Goal: Information Seeking & Learning: Find specific fact

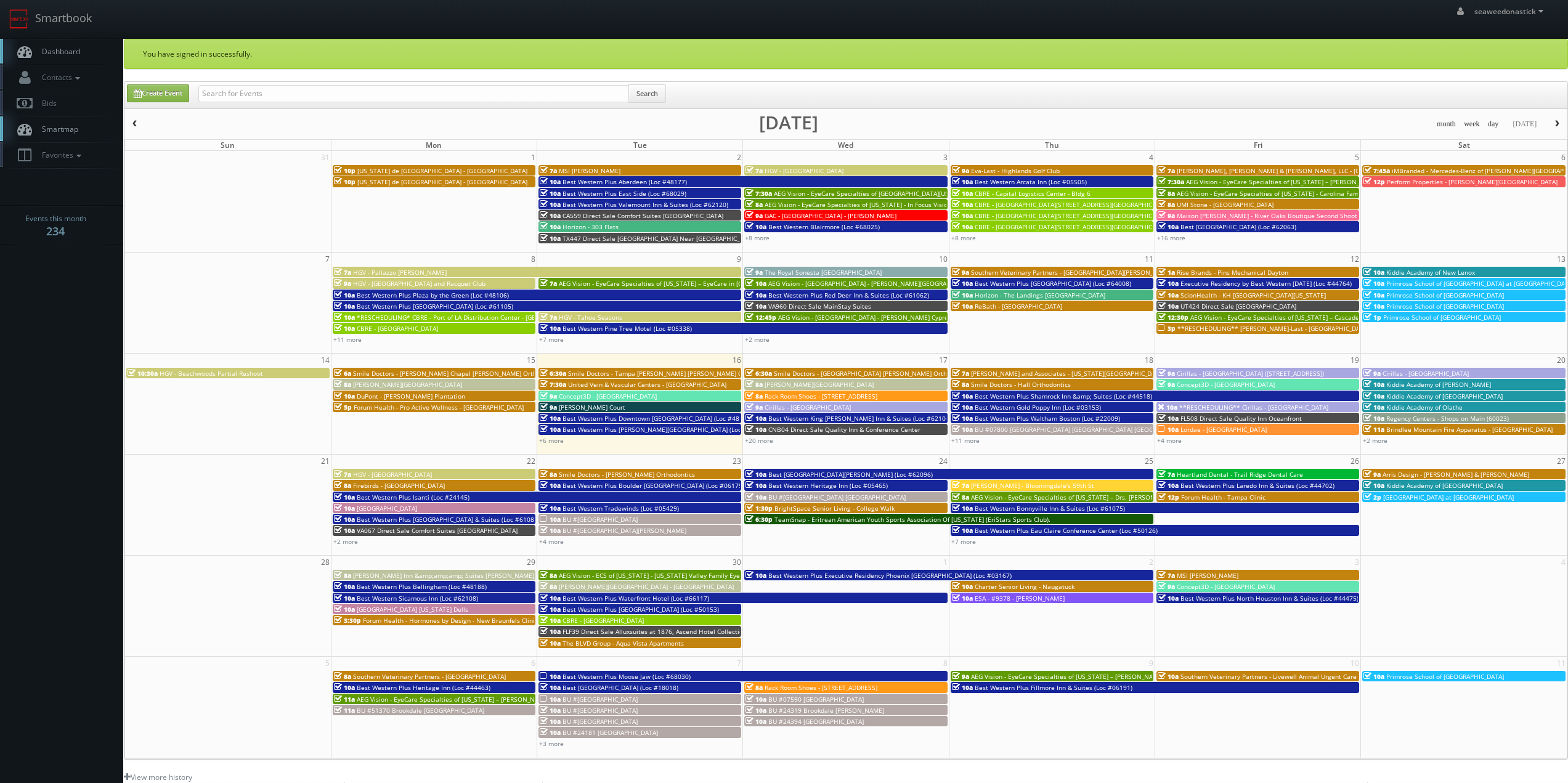
click at [55, 50] on span "Dashboard" at bounding box center [58, 51] width 44 height 11
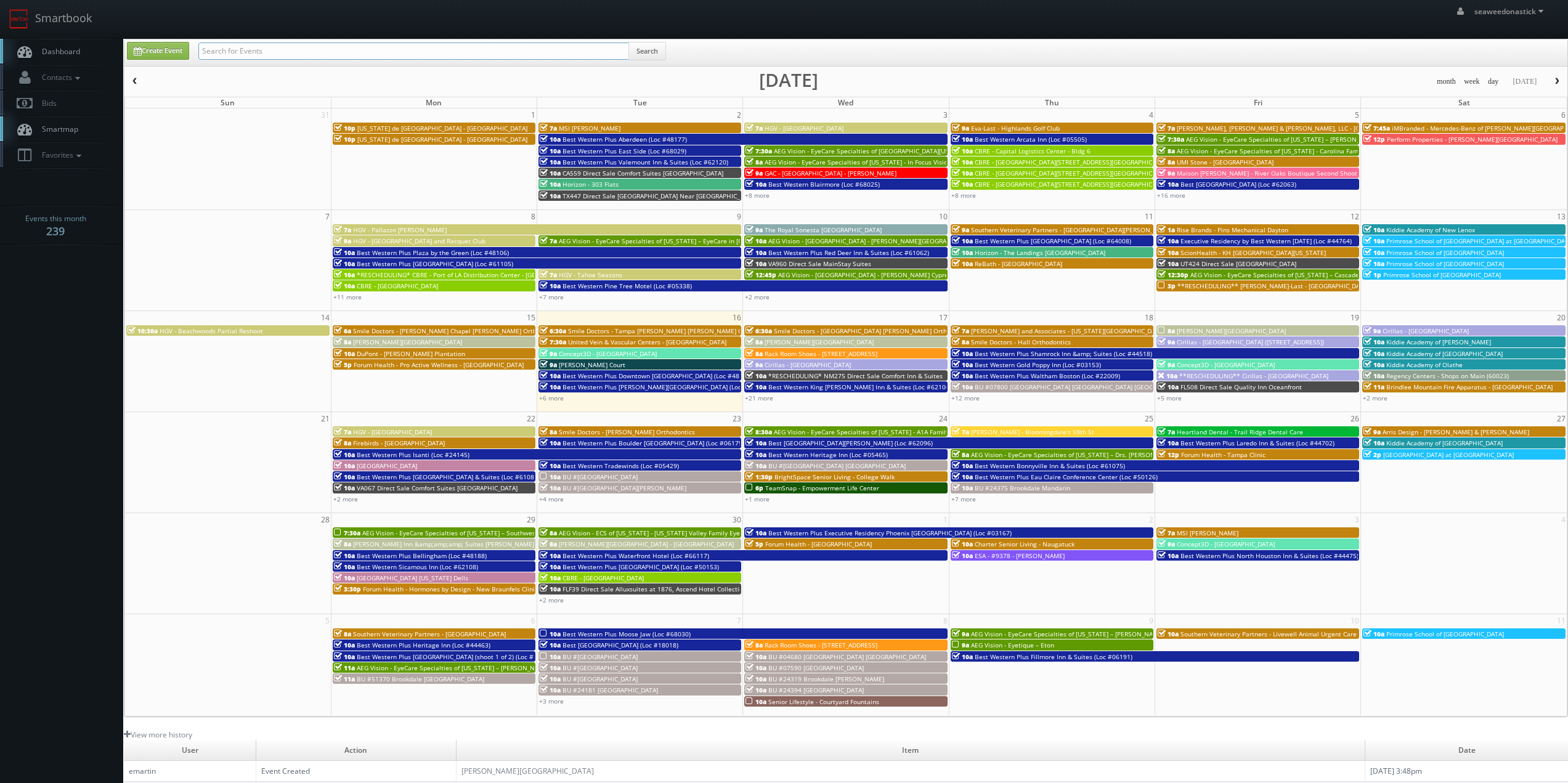
click at [254, 57] on input "text" at bounding box center [413, 51] width 430 height 17
paste input "(09-01-25) Texas de Brazil - Dallas"
drag, startPoint x: 240, startPoint y: 52, endPoint x: 57, endPoint y: 65, distance: 183.5
click at [50, 69] on body "Smartbook Toggle Side Navigation Toggle Top Navigation seaweedonastick seaweedo…" at bounding box center [784, 485] width 1568 height 971
type input "[US_STATE] de [GEOGRAPHIC_DATA] - [GEOGRAPHIC_DATA]"
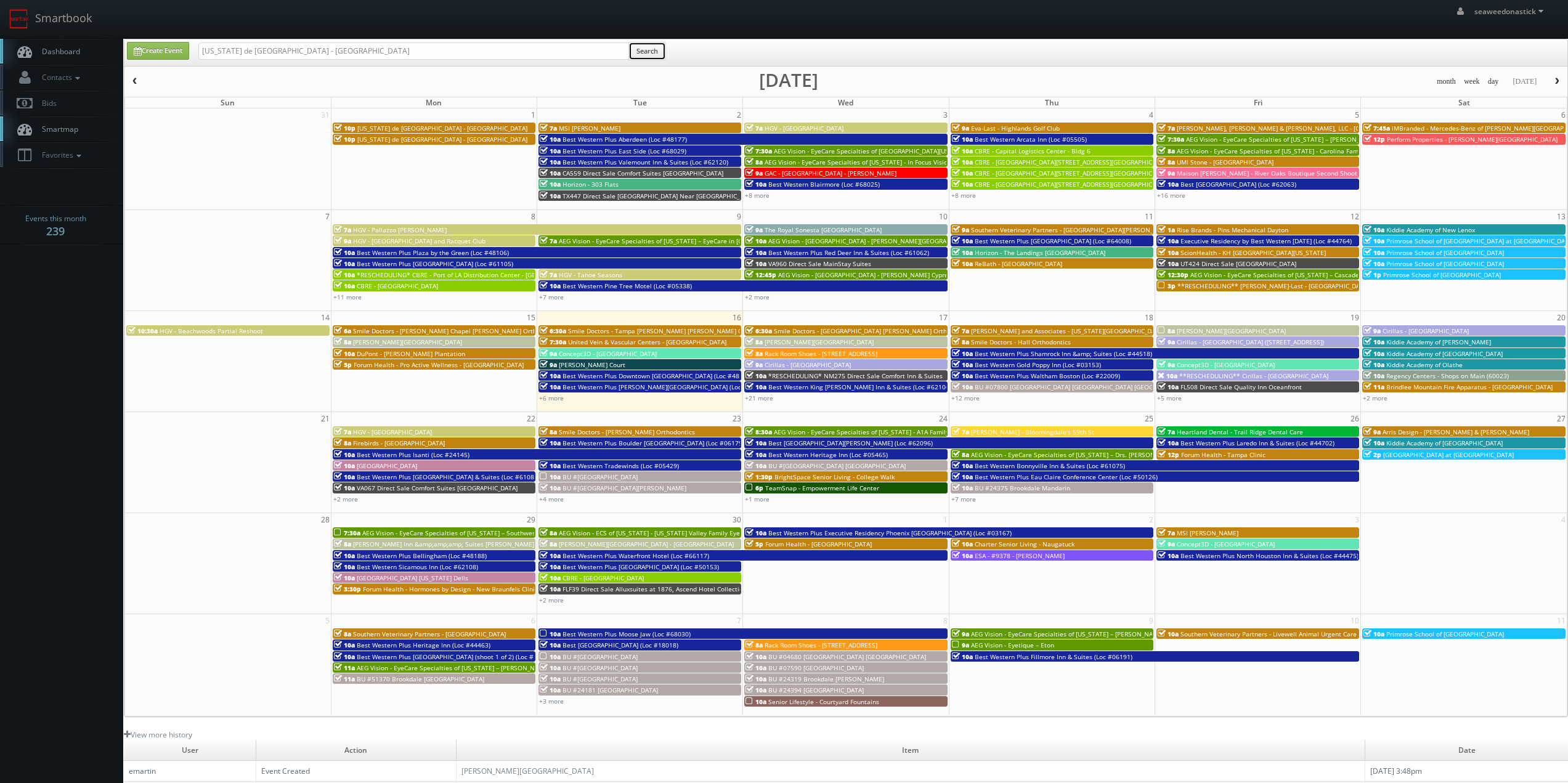
click at [643, 51] on button "Search" at bounding box center [648, 51] width 38 height 18
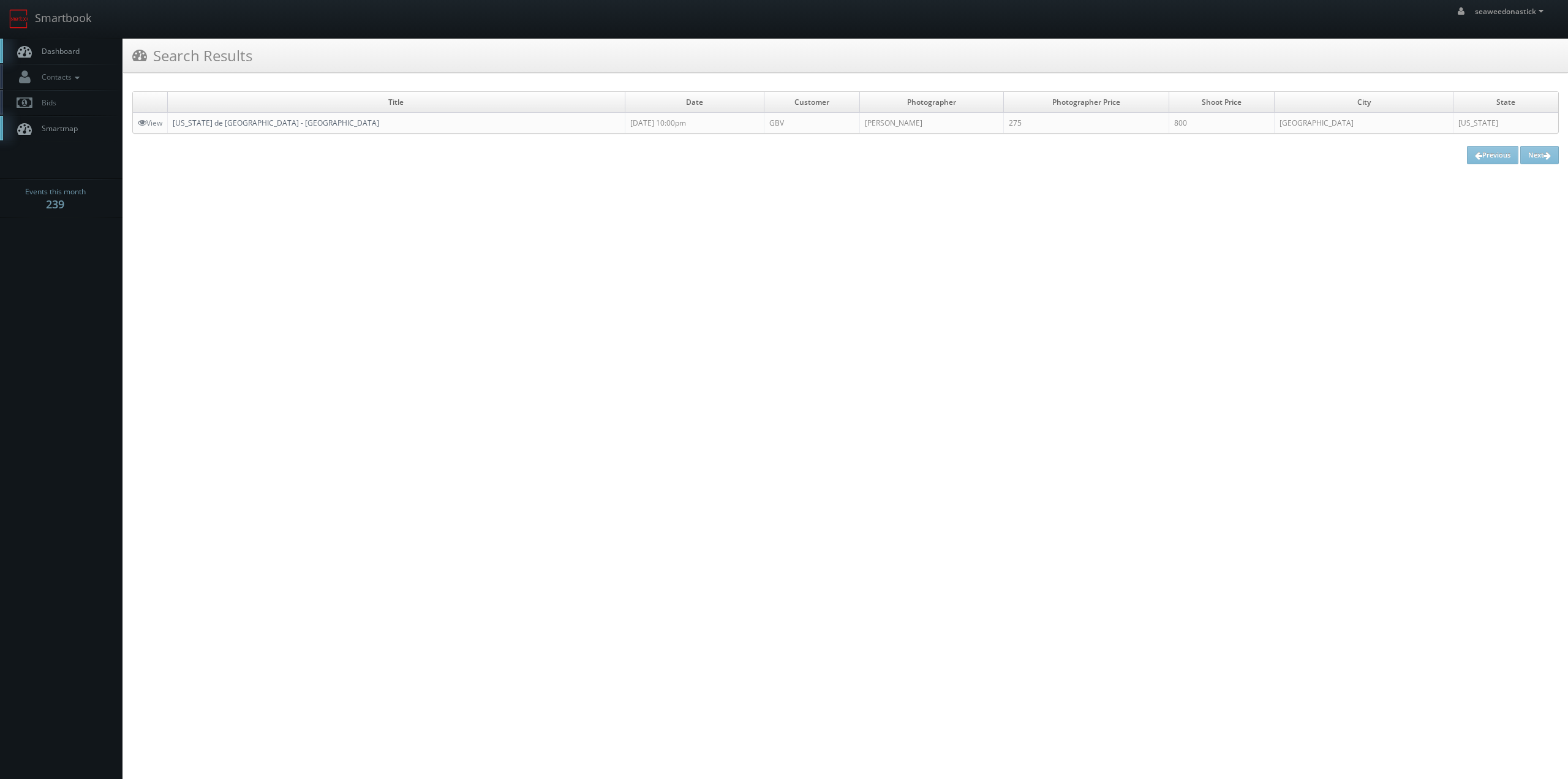
click at [219, 122] on link "[US_STATE] de [GEOGRAPHIC_DATA] - [GEOGRAPHIC_DATA]" at bounding box center [276, 123] width 206 height 11
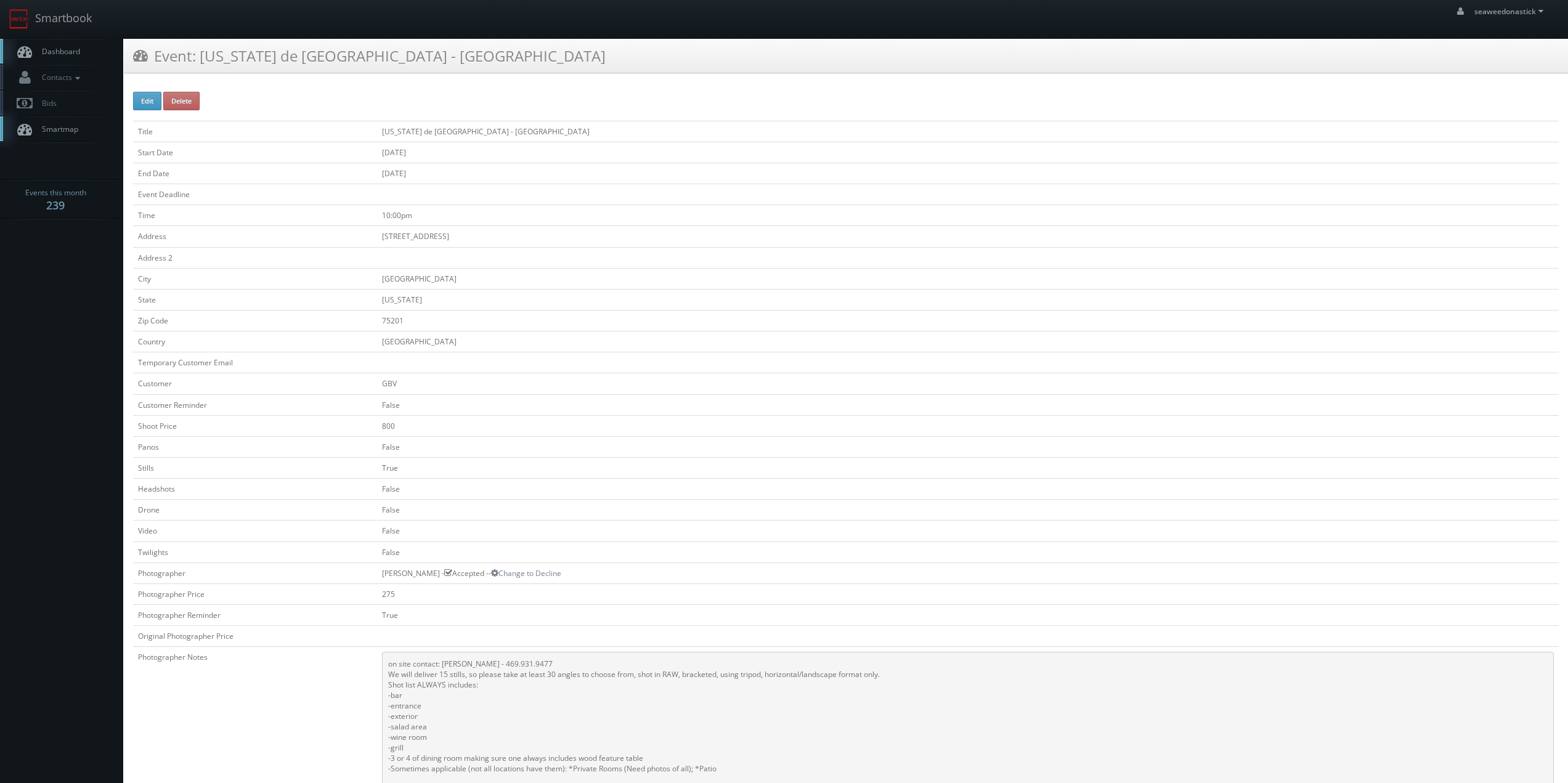
click at [713, 228] on td "2727 Cedar Springs Rd" at bounding box center [968, 236] width 1182 height 21
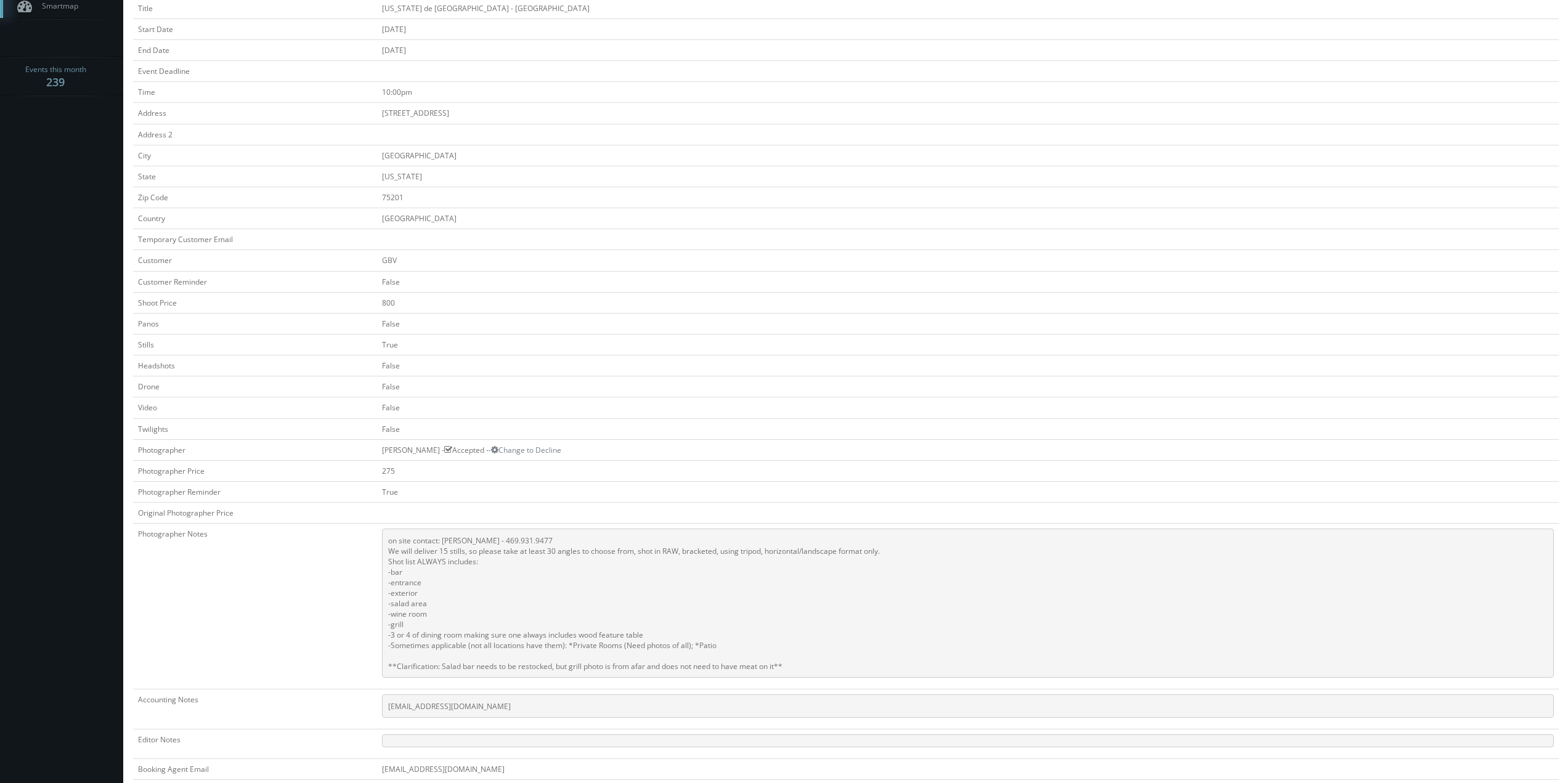
scroll to position [185, 0]
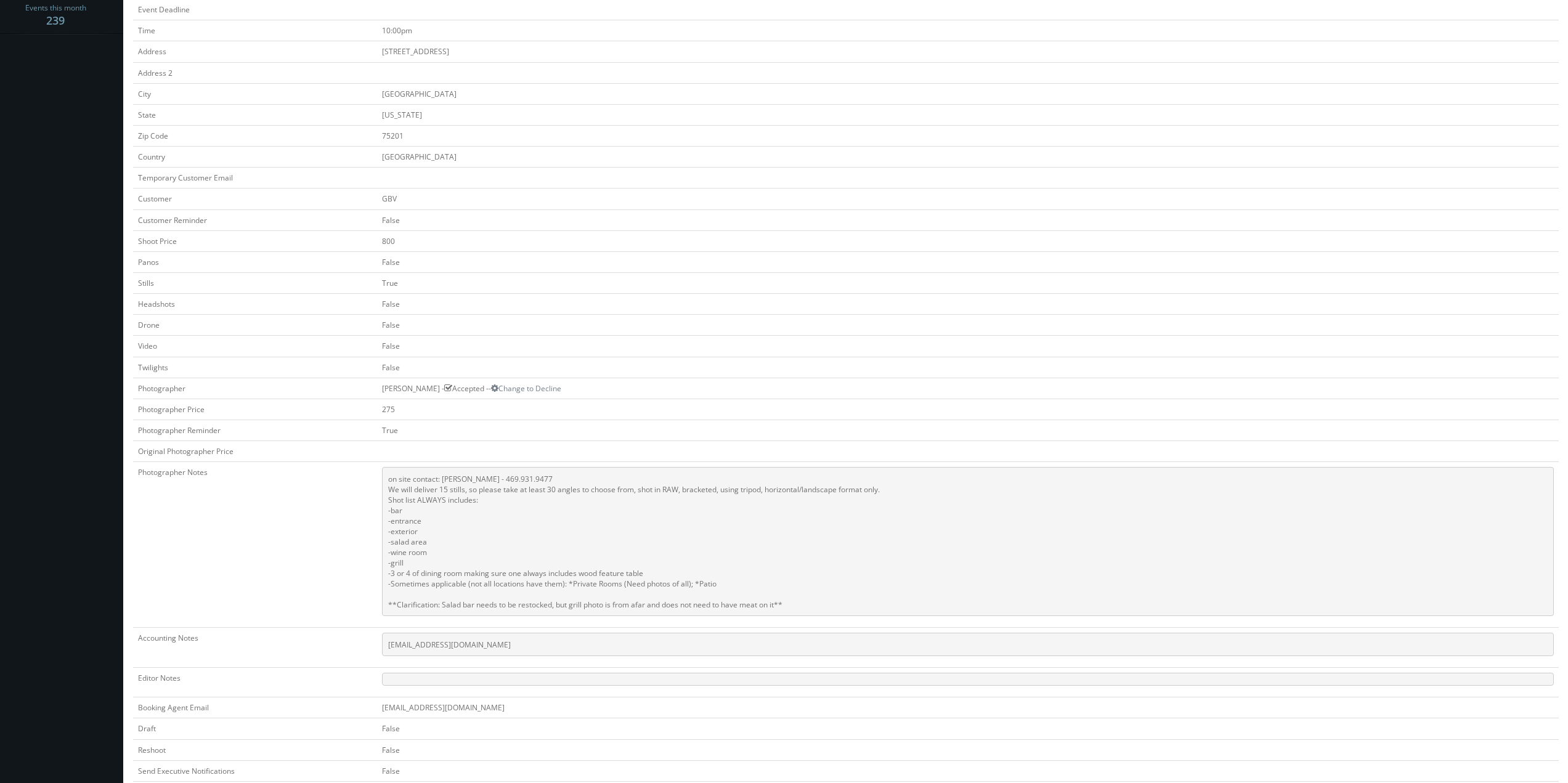
click at [434, 546] on pre "on site contact: Laurilu Rasdall - 469.931.9477 We will deliver 15 stills, so p…" at bounding box center [967, 541] width 1172 height 149
click at [392, 511] on pre "on site contact: Laurilu Rasdall - 469.931.9477 We will deliver 15 stills, so p…" at bounding box center [967, 541] width 1172 height 149
click at [401, 523] on pre "on site contact: Laurilu Rasdall - 469.931.9477 We will deliver 15 stills, so p…" at bounding box center [967, 541] width 1172 height 149
click at [409, 531] on pre "on site contact: Laurilu Rasdall - 469.931.9477 We will deliver 15 stills, so p…" at bounding box center [967, 541] width 1172 height 149
click at [412, 542] on pre "on site contact: Laurilu Rasdall - 469.931.9477 We will deliver 15 stills, so p…" at bounding box center [967, 541] width 1172 height 149
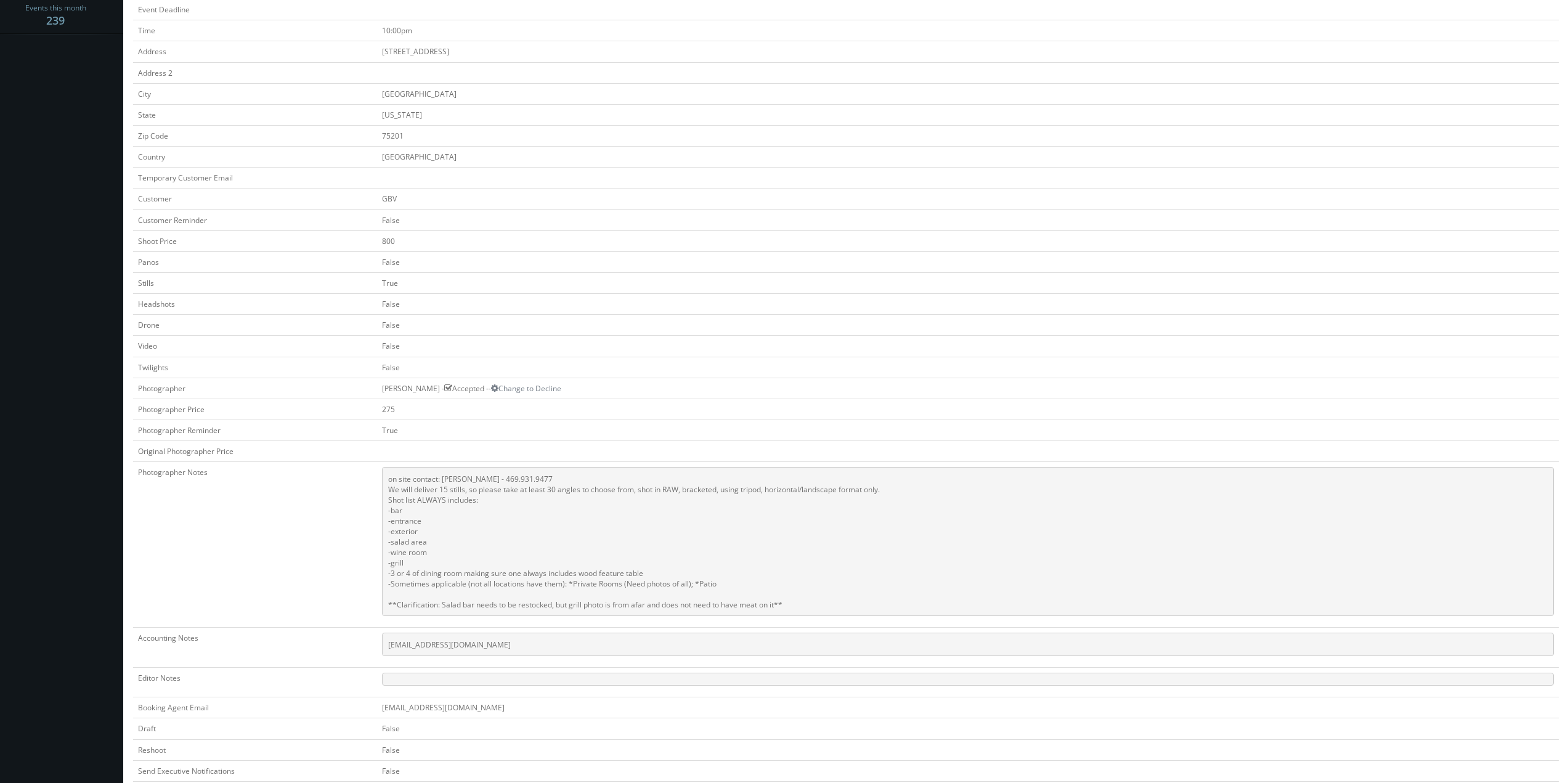
click at [415, 555] on pre "on site contact: Laurilu Rasdall - 469.931.9477 We will deliver 15 stills, so p…" at bounding box center [967, 541] width 1172 height 149
click at [424, 570] on pre "on site contact: Laurilu Rasdall - 469.931.9477 We will deliver 15 stills, so p…" at bounding box center [967, 541] width 1172 height 149
